Goal: Task Accomplishment & Management: Complete application form

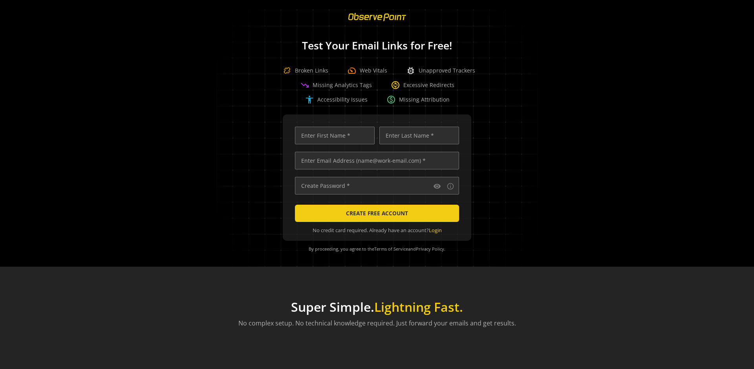
scroll to position [0, 2496]
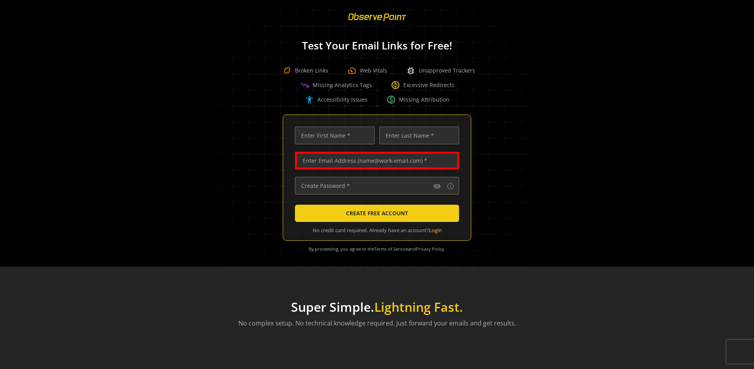
click at [375, 161] on input "text" at bounding box center [377, 161] width 164 height 18
type input "[EMAIL_ADDRESS][DOMAIN_NAME]"
click at [332, 135] on input "text" at bounding box center [335, 136] width 80 height 18
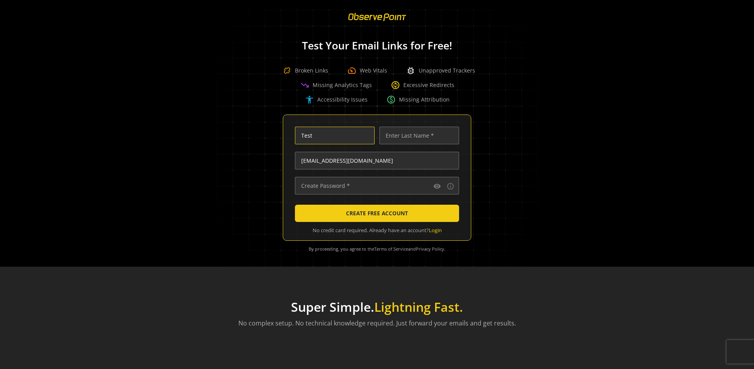
type input "Test"
click at [417, 135] on input "text" at bounding box center [419, 136] width 80 height 18
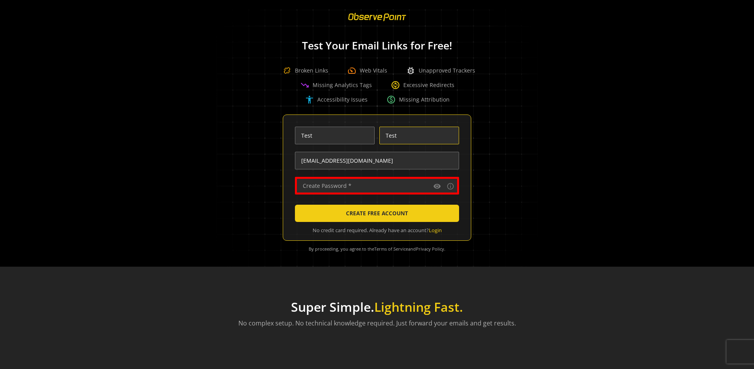
type input "Test"
click at [375, 186] on input "text" at bounding box center [377, 186] width 164 height 18
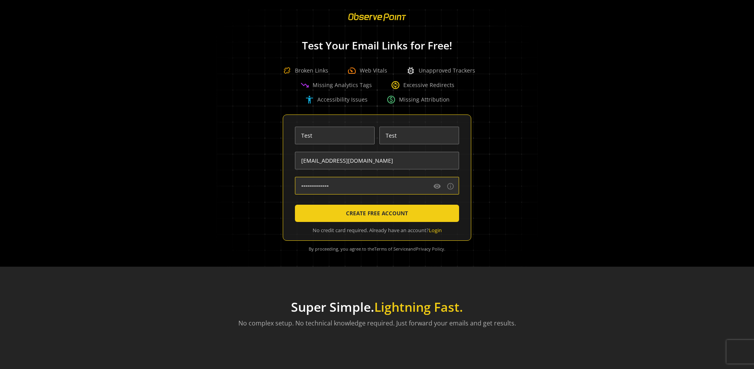
type input "••••••••••••••"
click at [375, 213] on span "CREATE FREE ACCOUNT" at bounding box center [377, 213] width 62 height 14
